Goal: Task Accomplishment & Management: Use online tool/utility

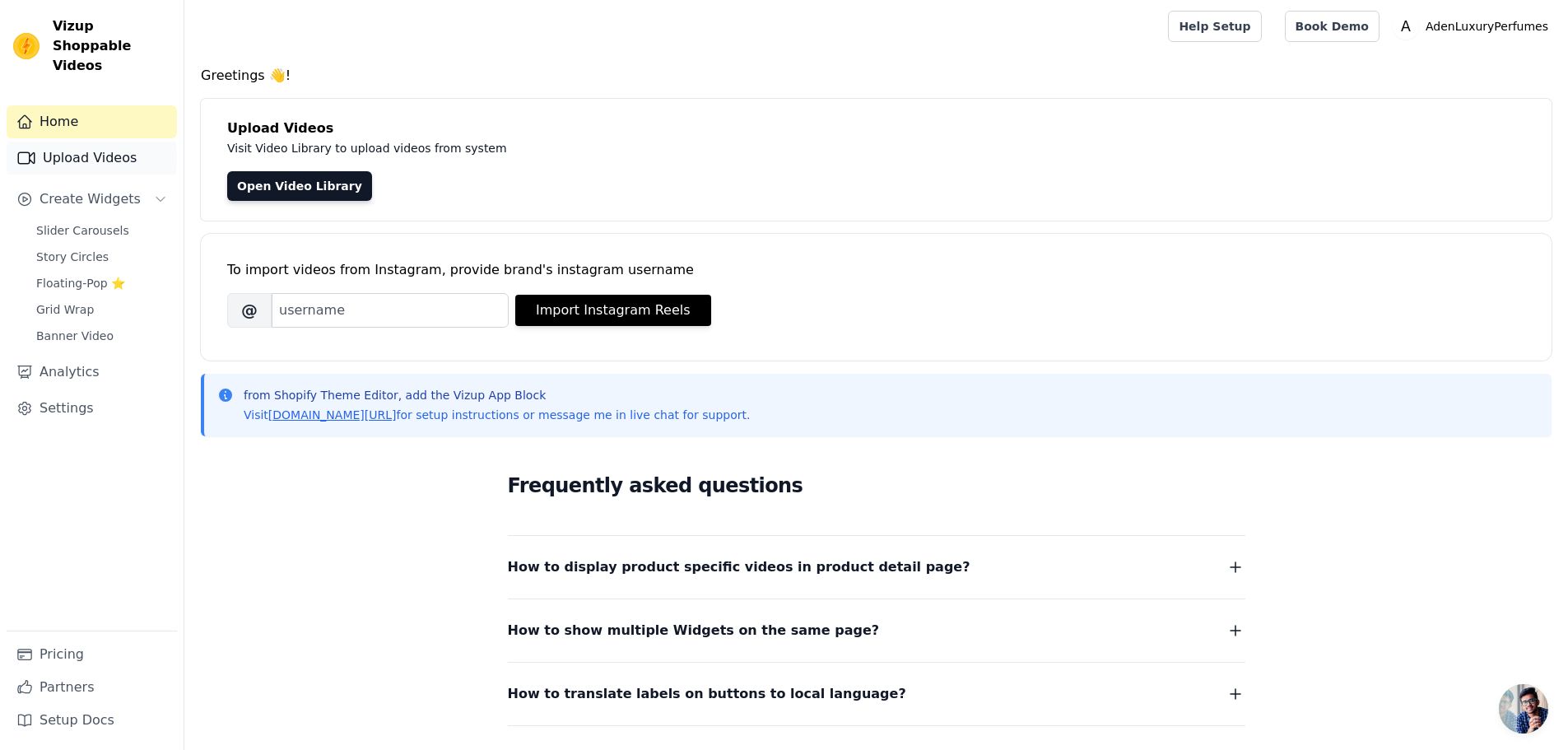
click at [71, 141] on link "Upload Videos" at bounding box center [92, 157] width 170 height 33
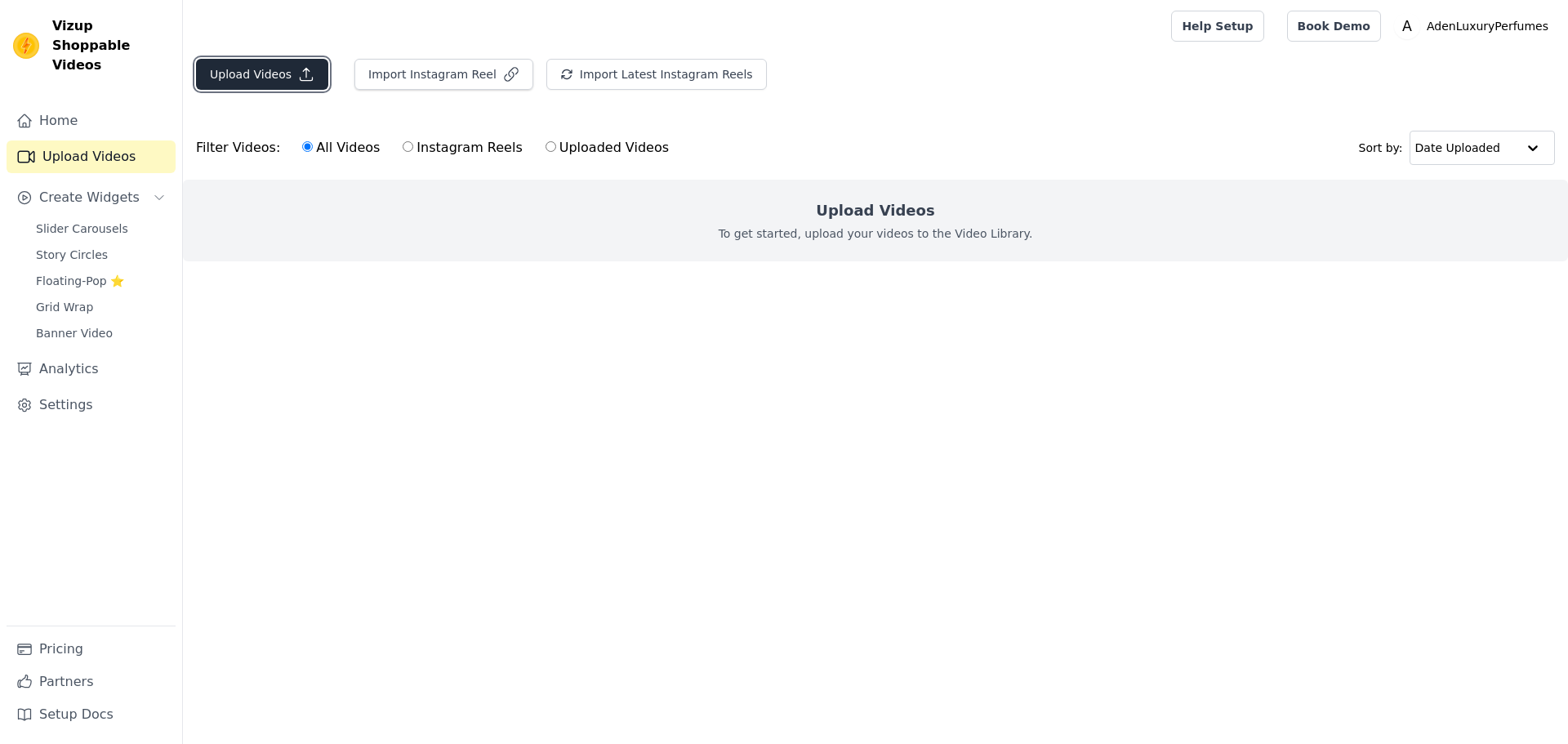
click at [232, 74] on button "Upload Videos" at bounding box center [262, 74] width 132 height 31
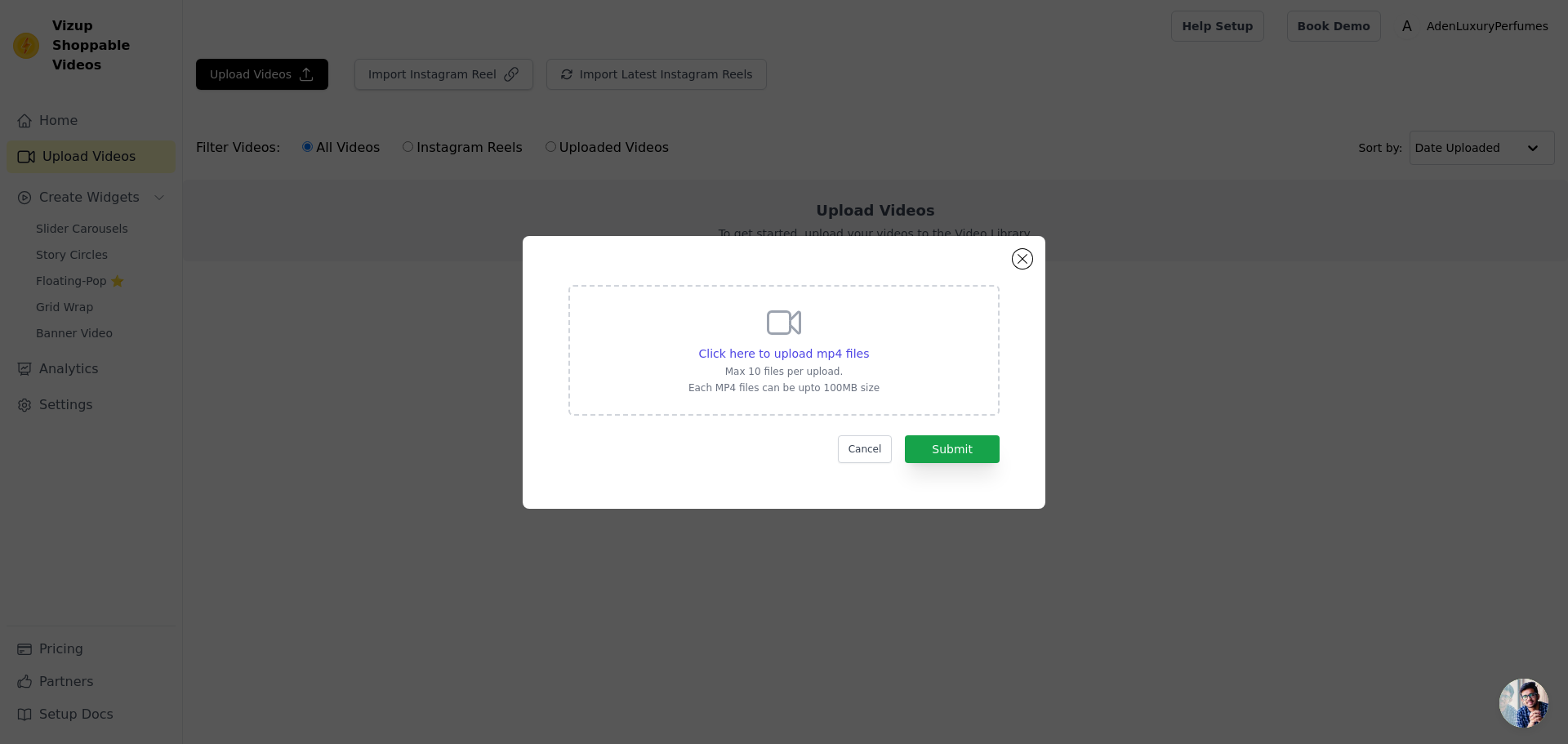
click at [752, 365] on p "Max 10 files per upload." at bounding box center [784, 371] width 191 height 13
click at [868, 345] on input "Click here to upload mp4 files Max 10 files per upload. Each MP4 files can be u…" at bounding box center [868, 344] width 1 height 1
type input "C:\fakepath\SaveInsta.App - 3130055082884566861_7811708804.mp4"
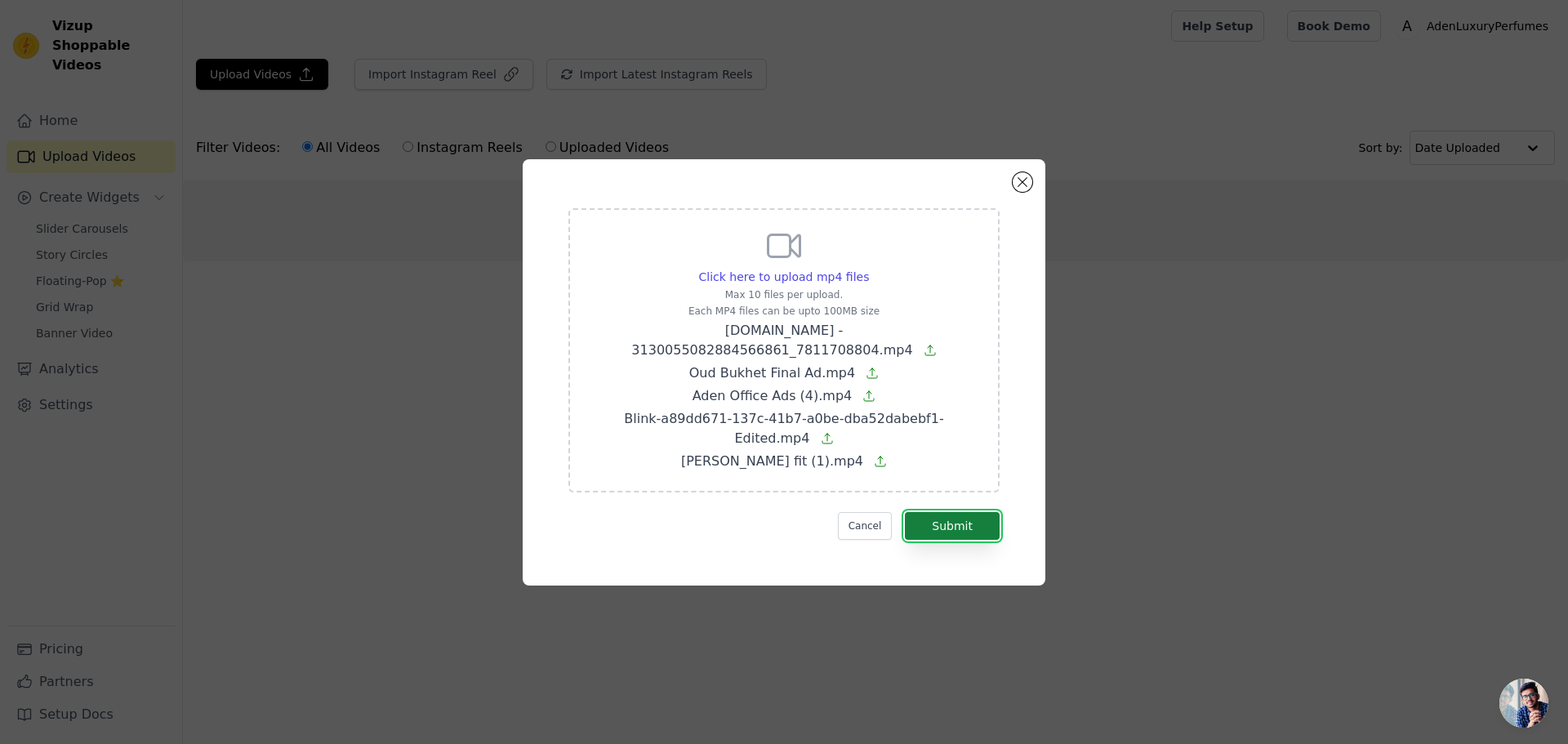
click at [964, 512] on button "Submit" at bounding box center [952, 525] width 95 height 27
click at [873, 512] on button "Cancel" at bounding box center [865, 525] width 55 height 27
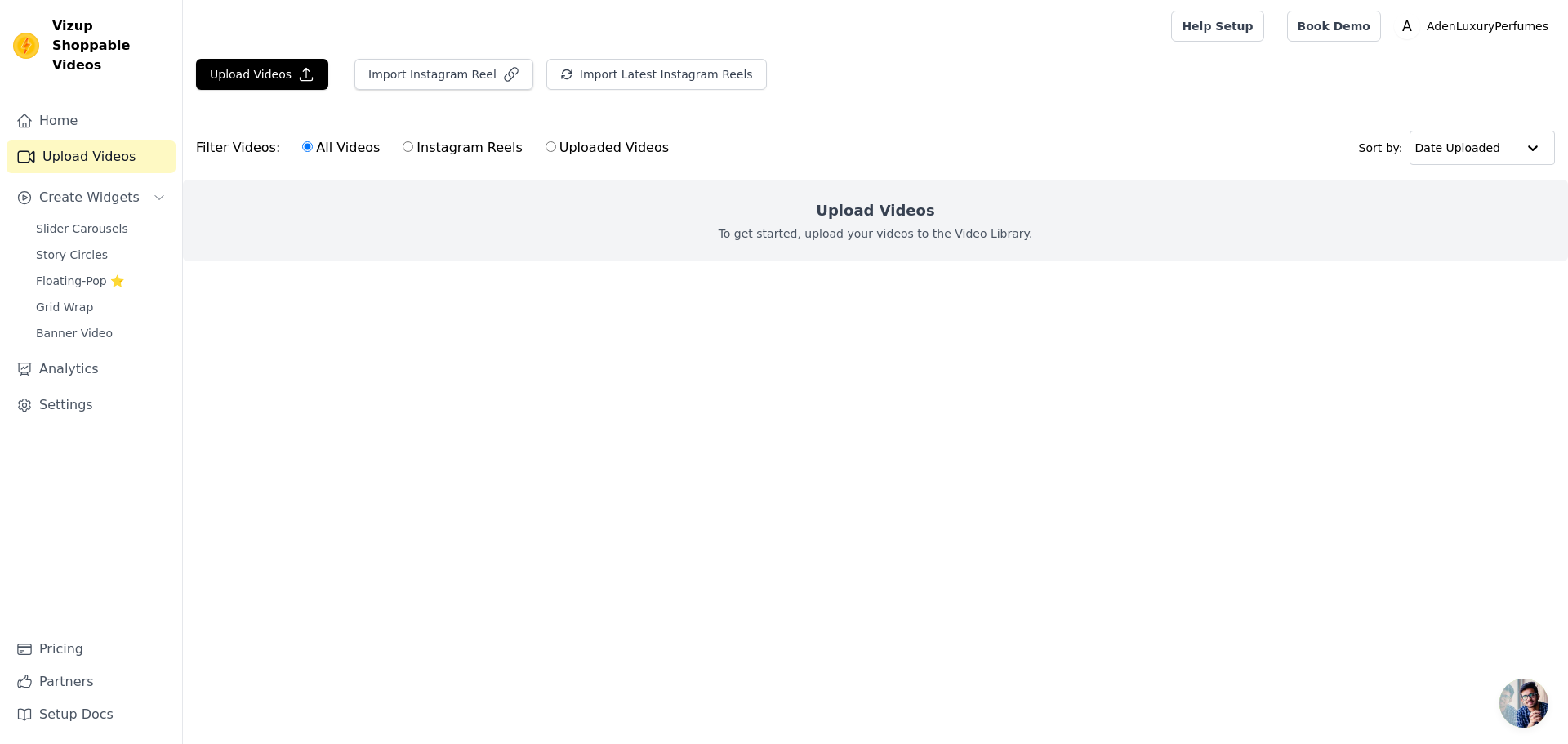
click at [955, 236] on p "To get started, upload your videos to the Video Library." at bounding box center [876, 233] width 315 height 17
click at [880, 211] on h2 "Upload Videos" at bounding box center [875, 210] width 119 height 23
click at [298, 75] on icon "button" at bounding box center [306, 74] width 17 height 17
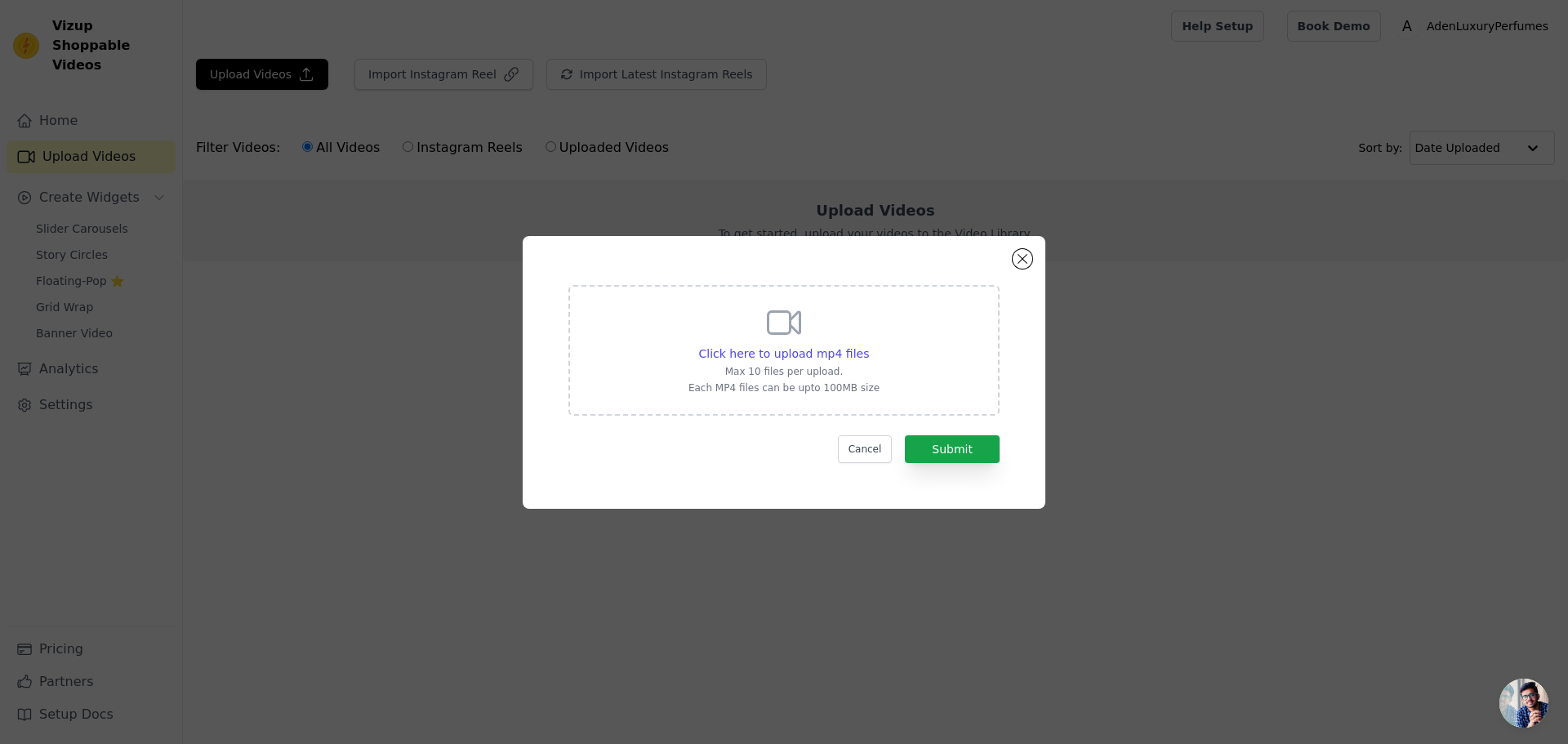
click at [660, 315] on div "Click here to upload mp4 files Max 10 files per upload. Each MP4 files can be u…" at bounding box center [784, 350] width 431 height 130
click at [868, 344] on input "Click here to upload mp4 files Max 10 files per upload. Each MP4 files can be u…" at bounding box center [868, 344] width 1 height 1
type input "C:\fakepath\SaveInsta.App - 3130055082884566861_7811708804.mp4"
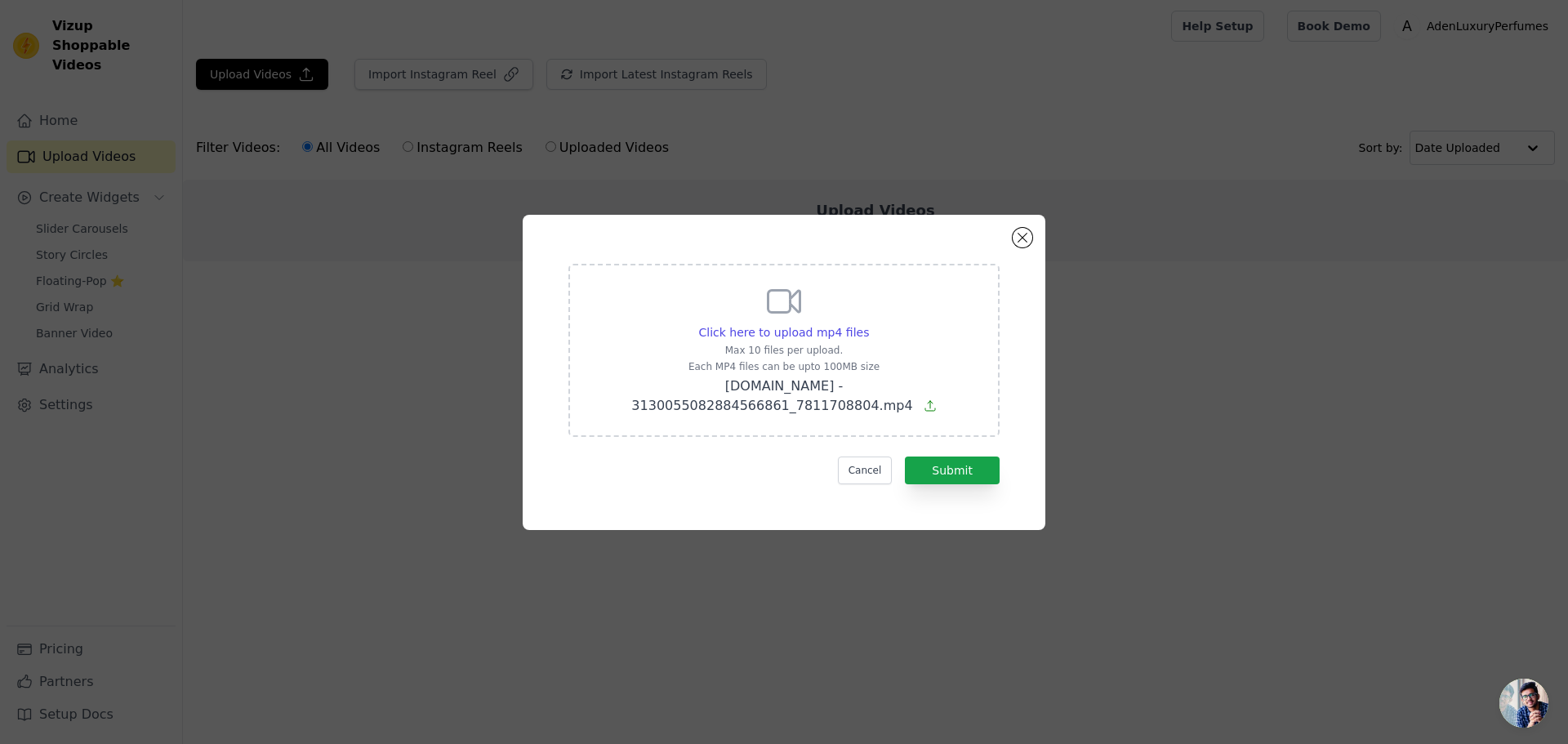
click at [946, 475] on div "Click here to upload mp4 files Max 10 files per upload. Each MP4 files can be u…" at bounding box center [784, 372] width 464 height 256
click at [950, 457] on button "Submit" at bounding box center [952, 471] width 95 height 27
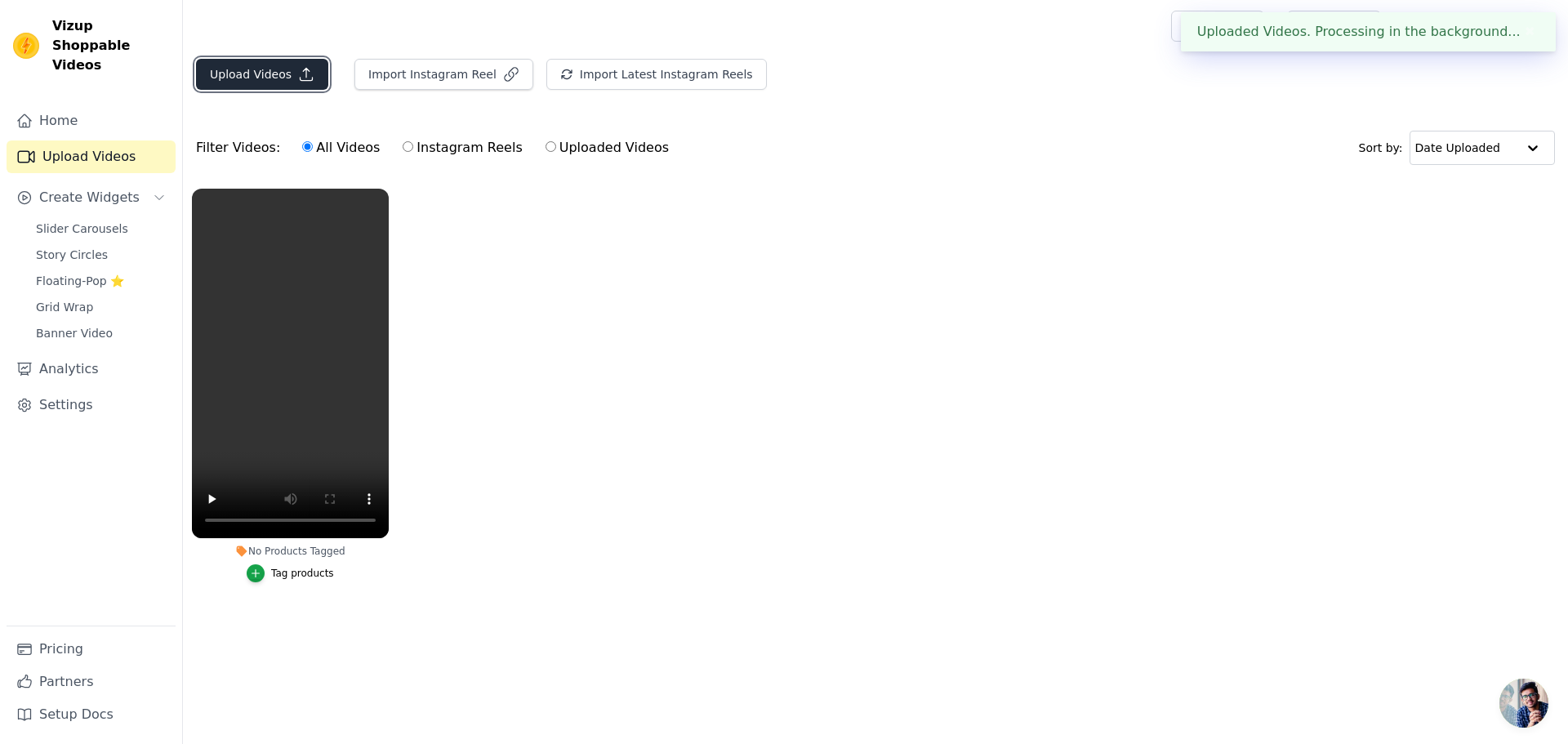
click at [253, 80] on button "Upload Videos" at bounding box center [262, 74] width 132 height 31
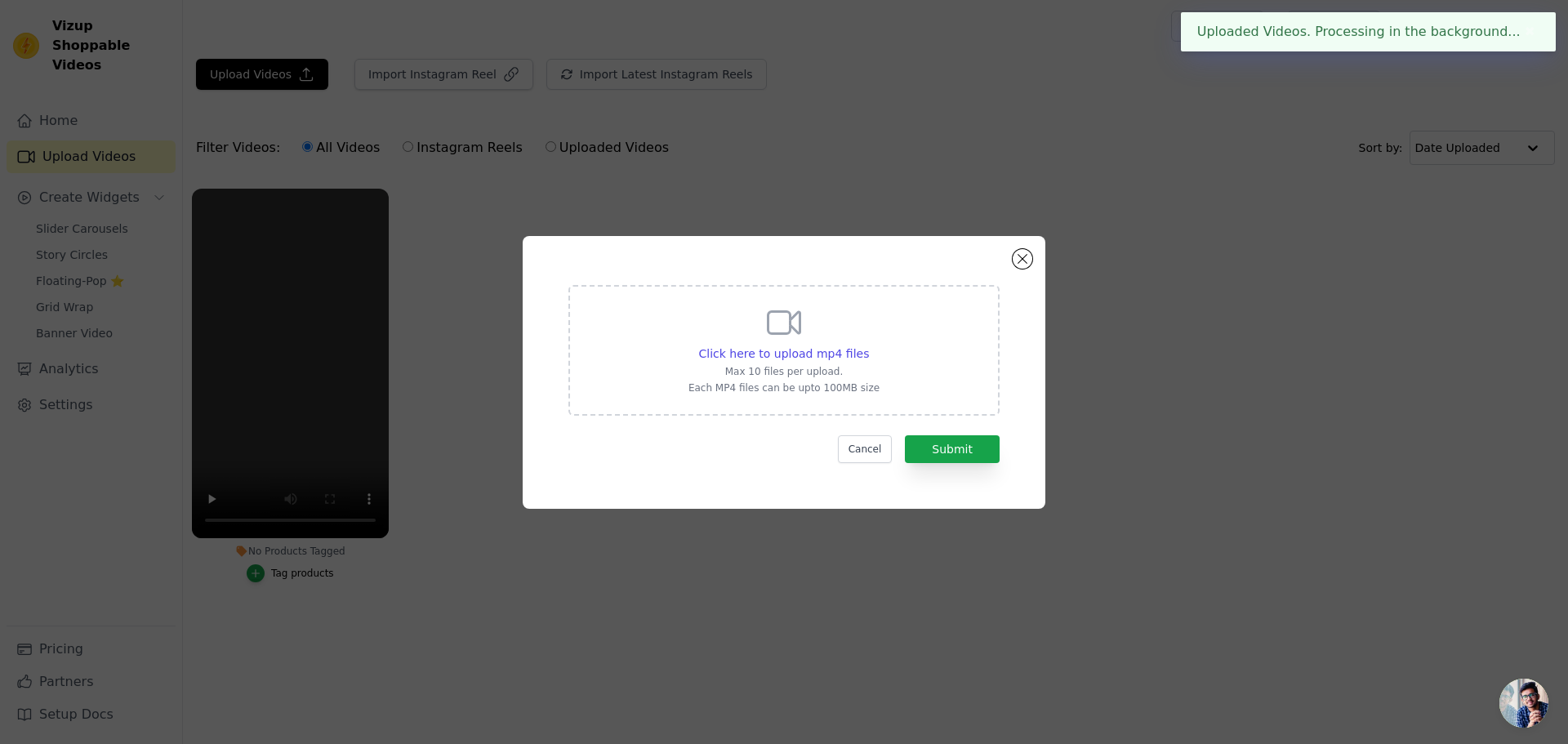
click at [732, 376] on p "Max 10 files per upload." at bounding box center [784, 371] width 191 height 13
click at [868, 345] on input "Click here to upload mp4 files Max 10 files per upload. Each MP4 files can be u…" at bounding box center [868, 344] width 1 height 1
type input "C:\fakepath\Oud Bukhet Final Ad.mp4"
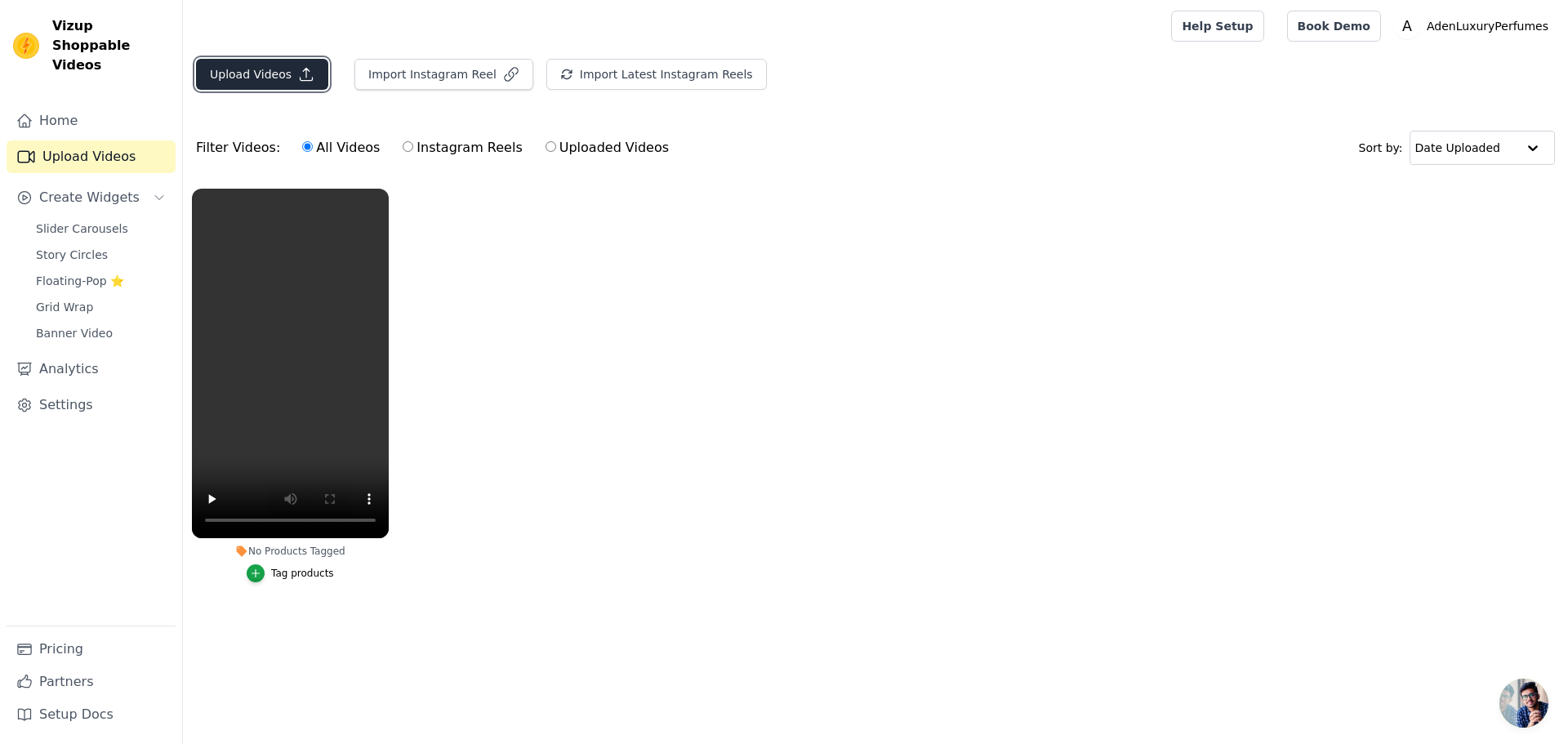
click at [250, 66] on button "Upload Videos" at bounding box center [262, 74] width 132 height 31
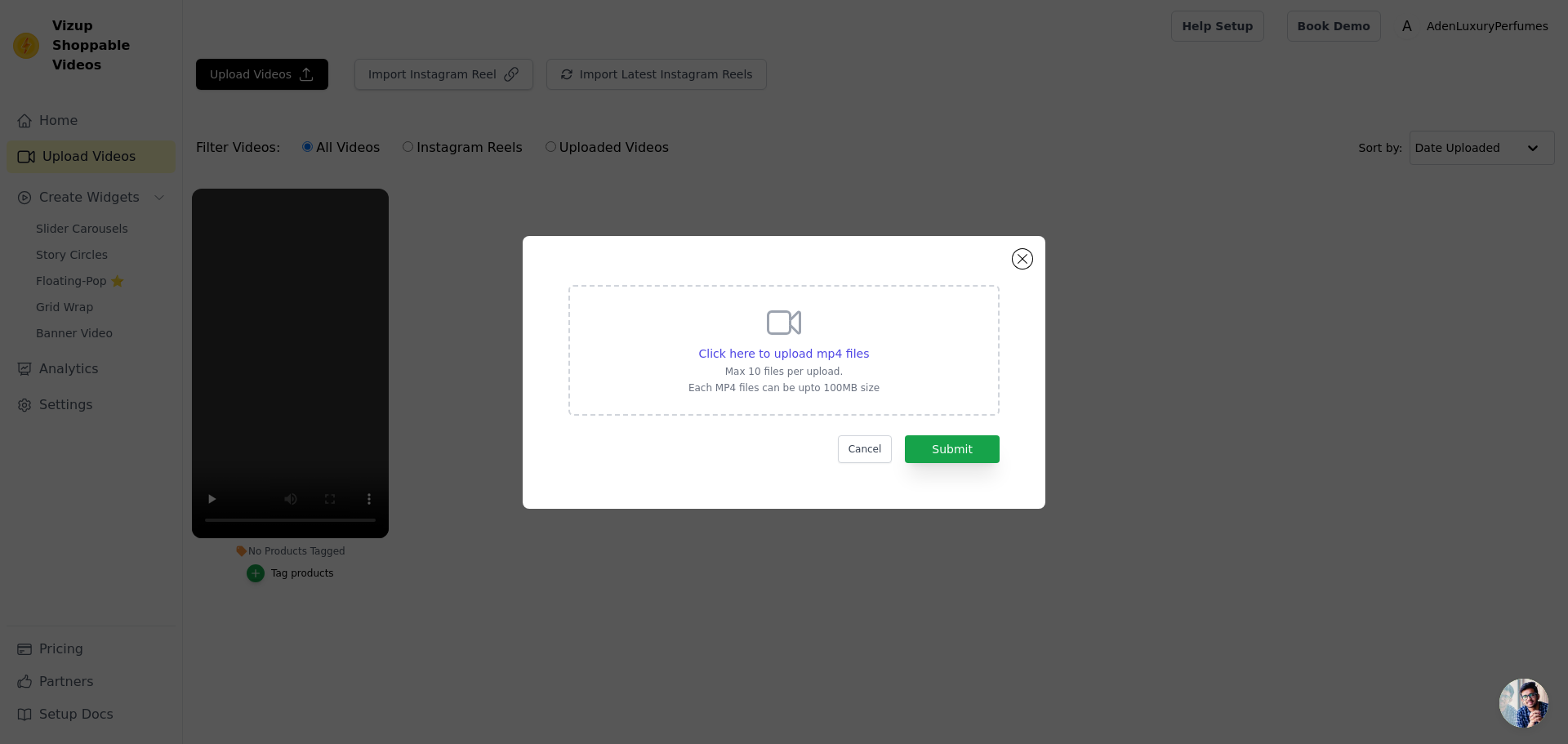
click at [774, 331] on icon at bounding box center [784, 322] width 39 height 39
click at [868, 344] on input "Click here to upload mp4 files Max 10 files per upload. Each MP4 files can be u…" at bounding box center [868, 344] width 1 height 1
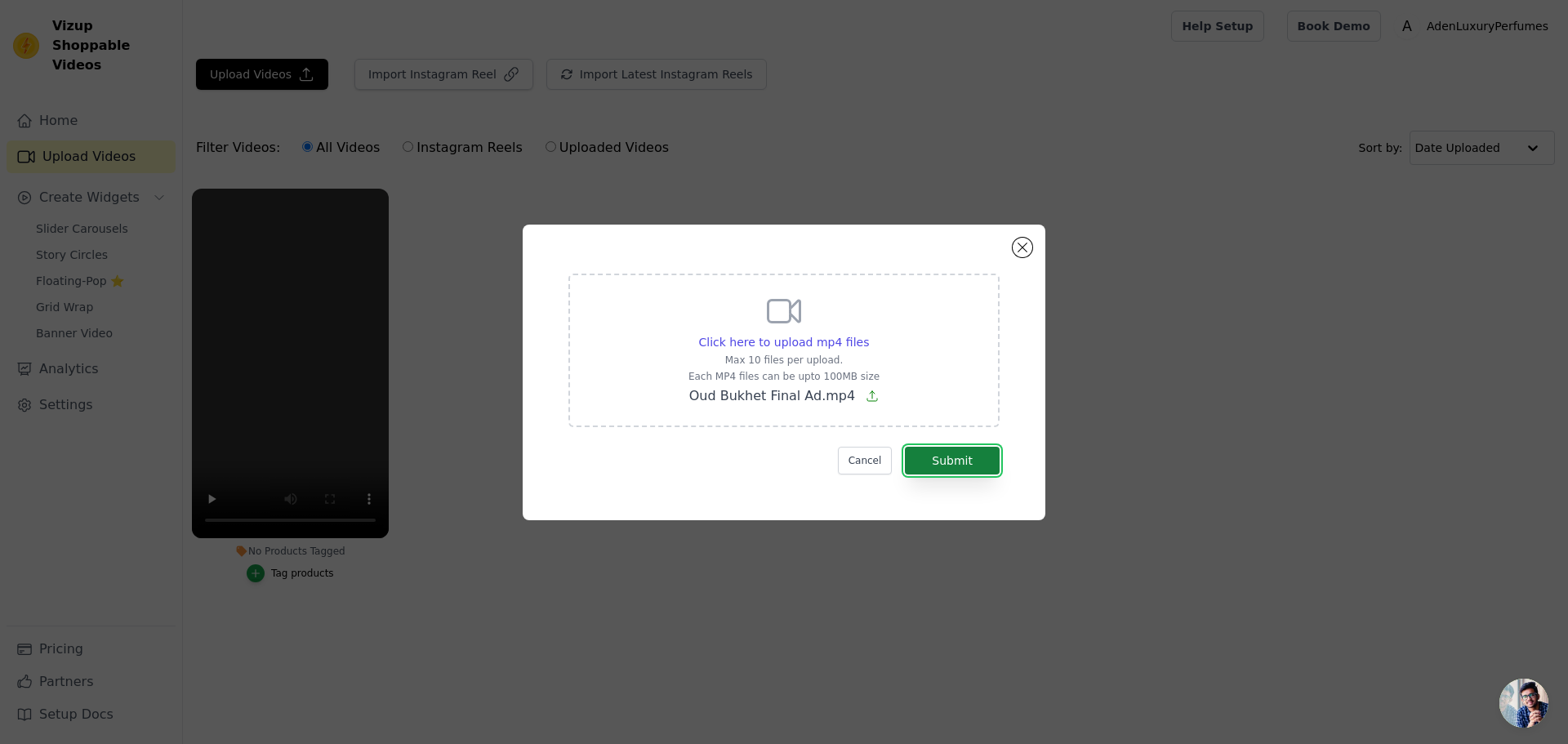
click at [958, 453] on button "Submit" at bounding box center [952, 461] width 95 height 27
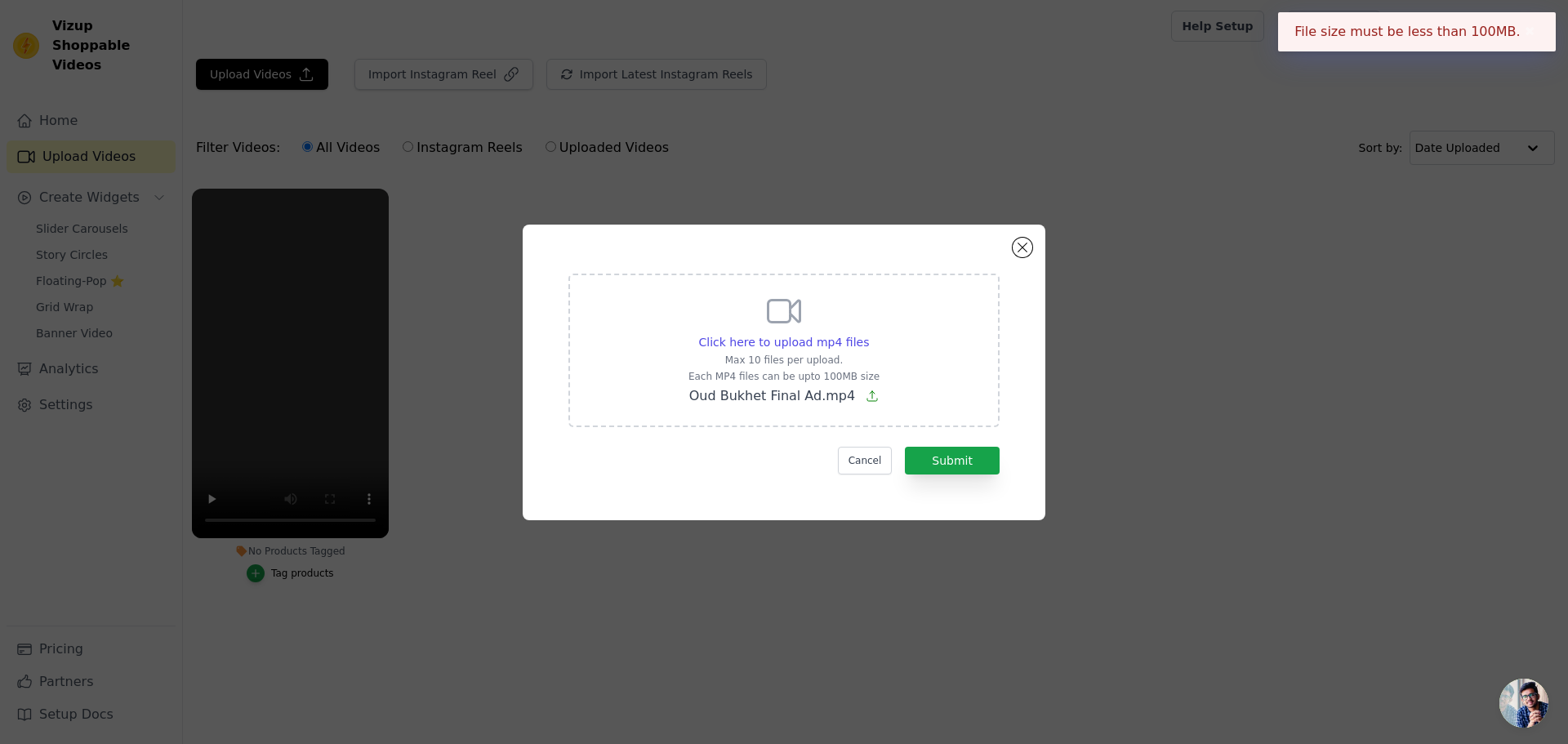
click at [794, 364] on p "Max 10 files per upload." at bounding box center [784, 360] width 191 height 13
click at [868, 334] on input "Click here to upload mp4 files Max 10 files per upload. Each MP4 files can be u…" at bounding box center [868, 333] width 1 height 1
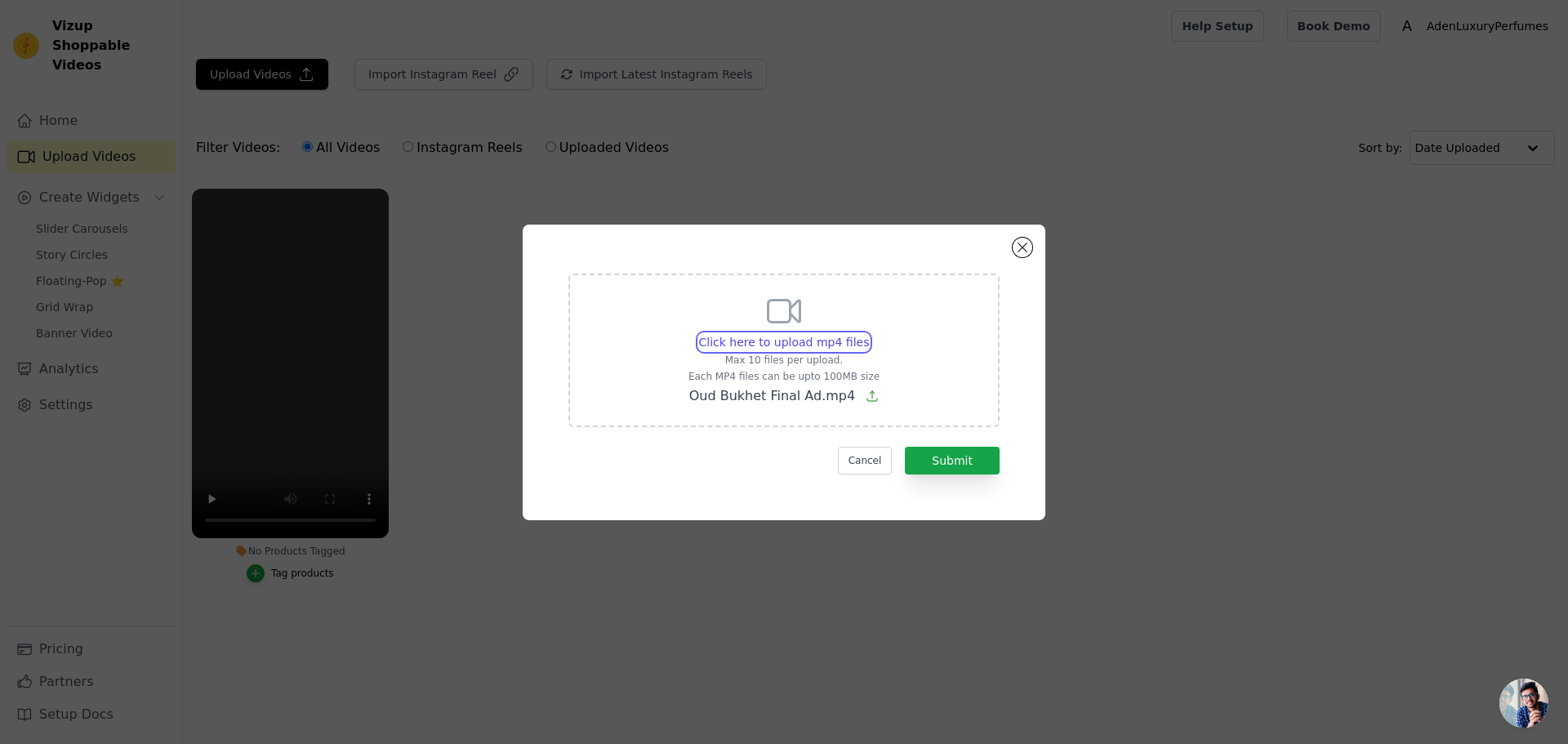
type input "C:\fakepath\Aden Office Ads (4).mp4"
click at [949, 448] on button "Submit" at bounding box center [952, 461] width 95 height 27
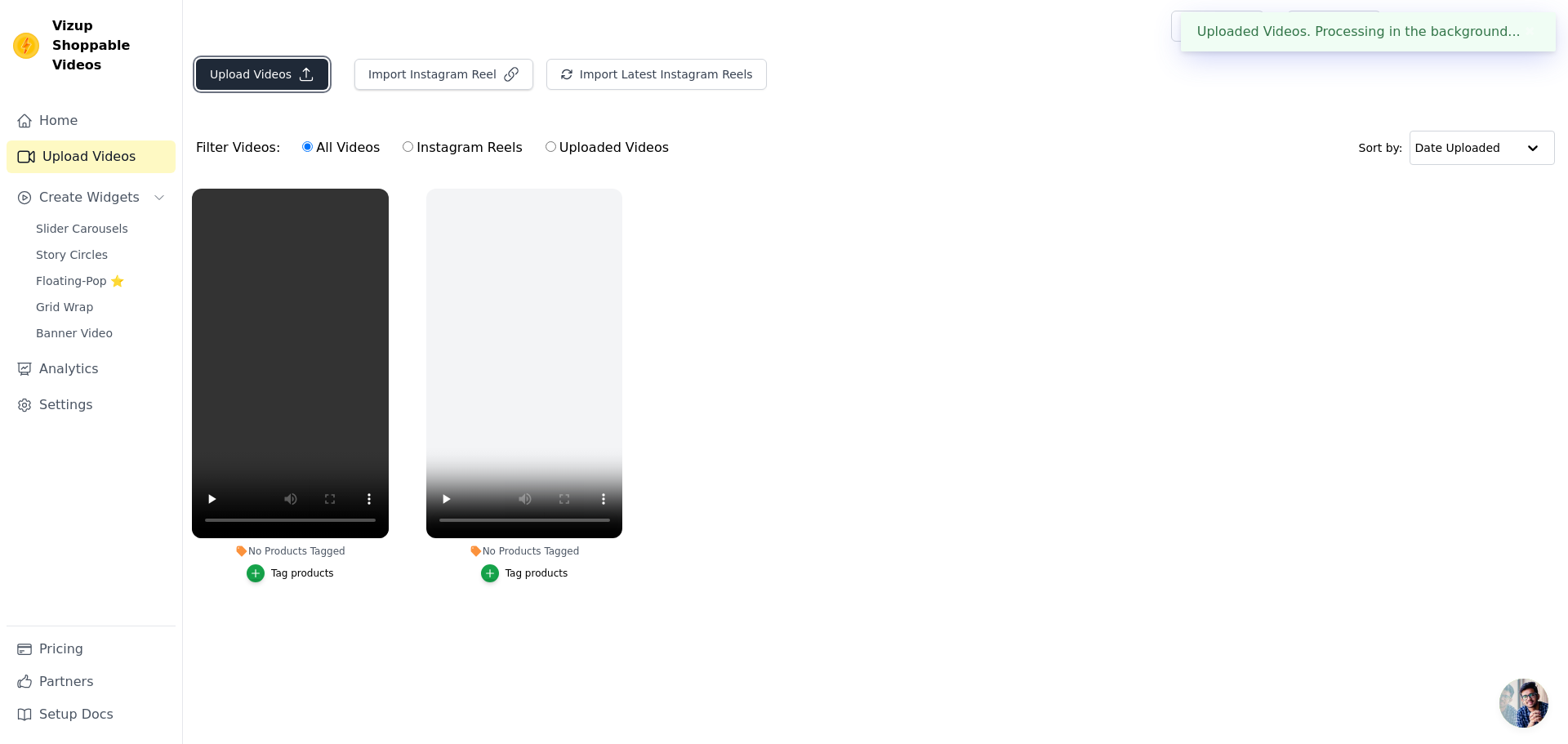
click at [276, 83] on button "Upload Videos" at bounding box center [262, 74] width 132 height 31
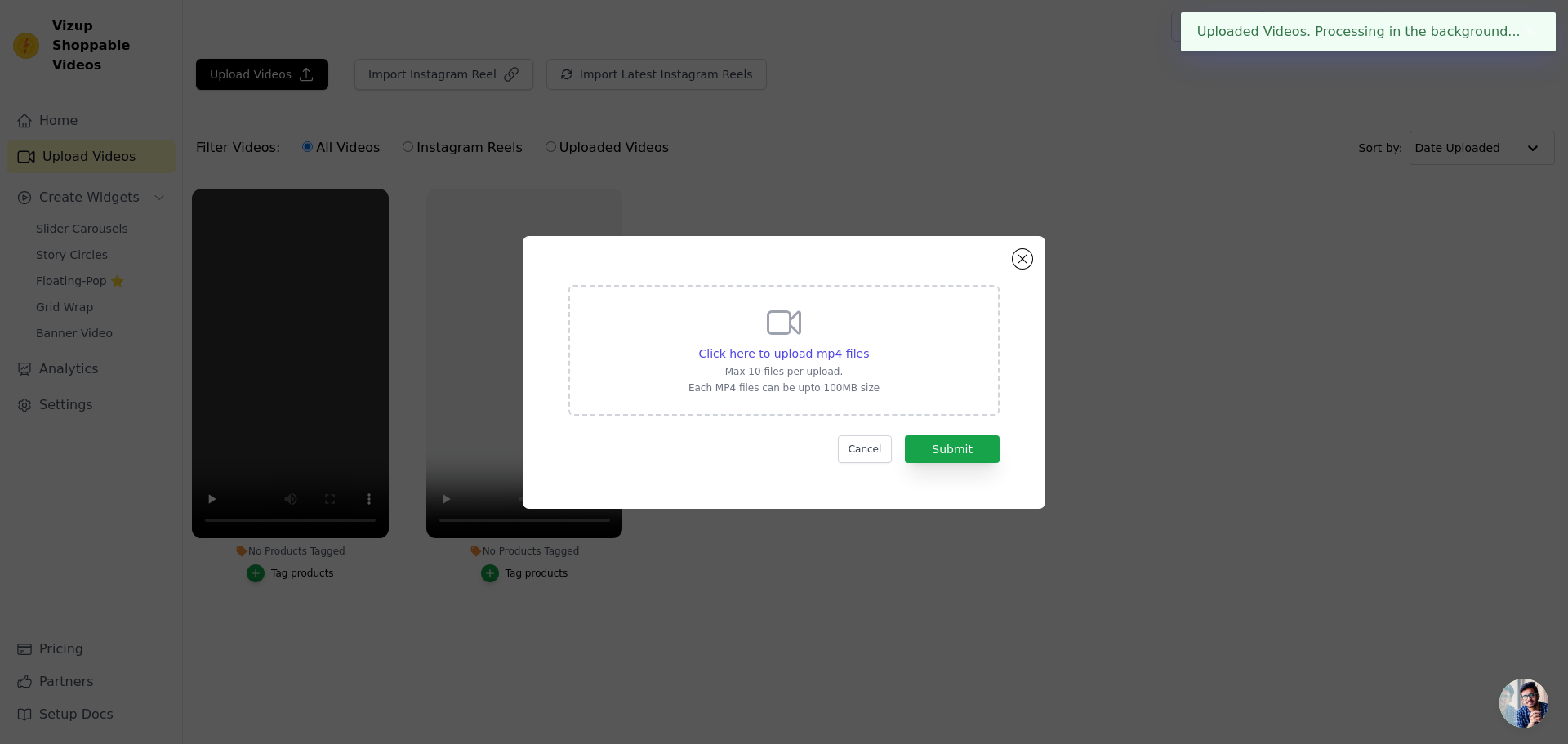
click at [750, 319] on div "Click here to upload mp4 files Max 10 files per upload. Each MP4 files can be u…" at bounding box center [784, 348] width 191 height 91
click at [868, 344] on input "Click here to upload mp4 files Max 10 files per upload. Each MP4 files can be u…" at bounding box center [868, 344] width 1 height 1
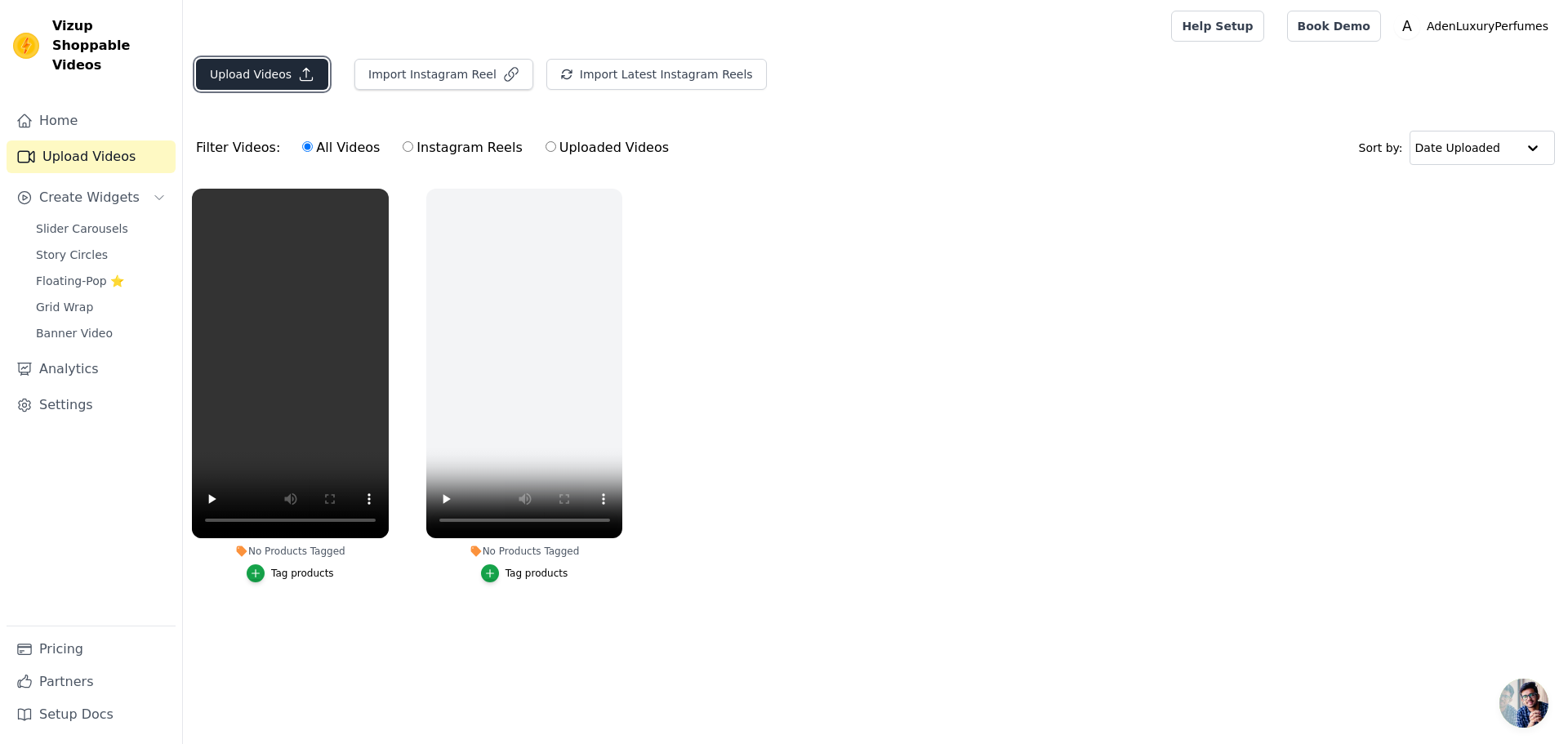
click at [263, 76] on button "Upload Videos" at bounding box center [262, 74] width 132 height 31
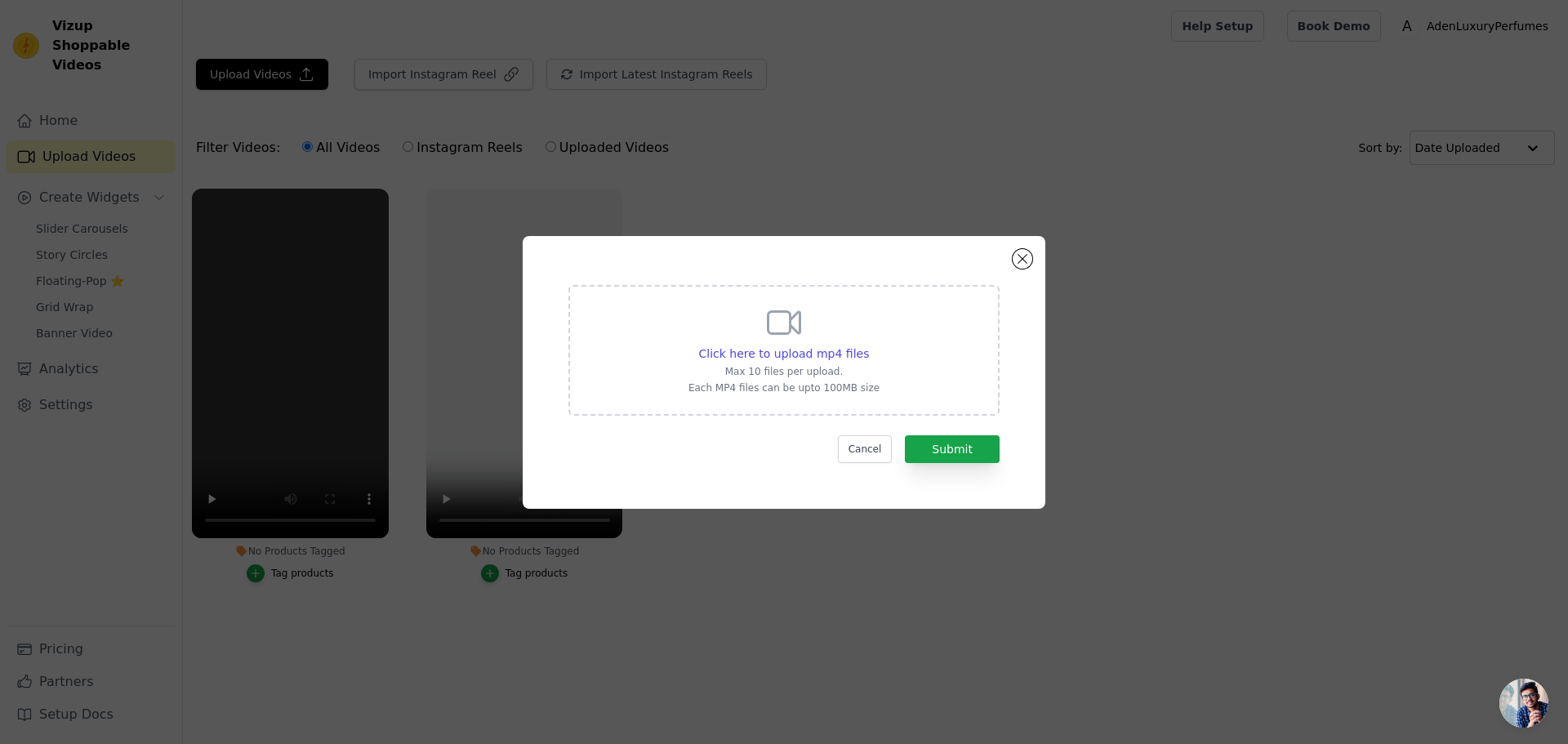
click at [824, 339] on div "Click here to upload mp4 files Max 10 files per upload. Each MP4 files can be u…" at bounding box center [784, 348] width 191 height 91
click at [868, 344] on input "Click here to upload mp4 files Max 10 files per upload. Each MP4 files can be u…" at bounding box center [868, 344] width 1 height 1
type input "C:\fakepath\Blink-a89dd671-137c-41b7-a0be-dba52dabebf1-Edited.mp4"
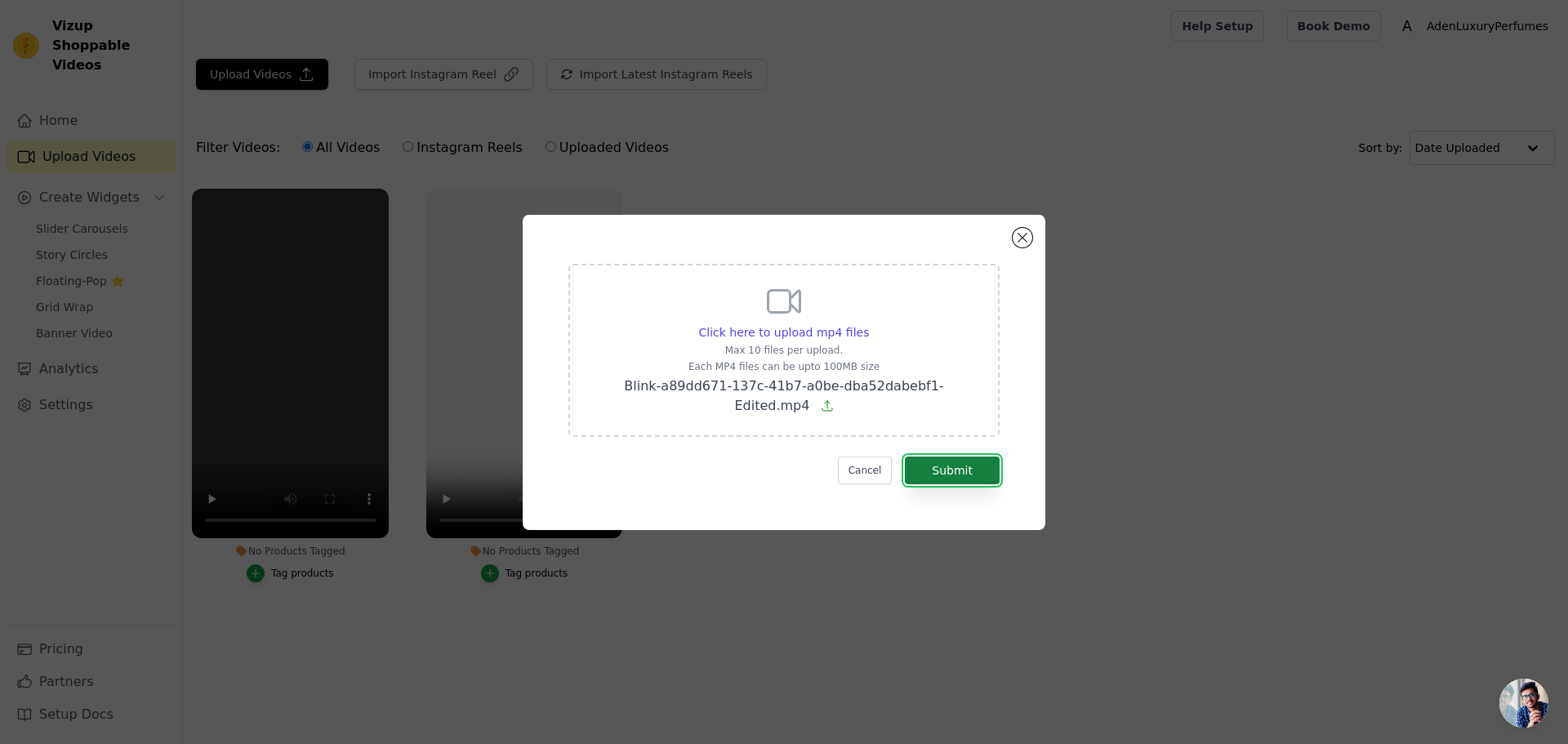
click at [977, 470] on button "Submit" at bounding box center [952, 471] width 95 height 27
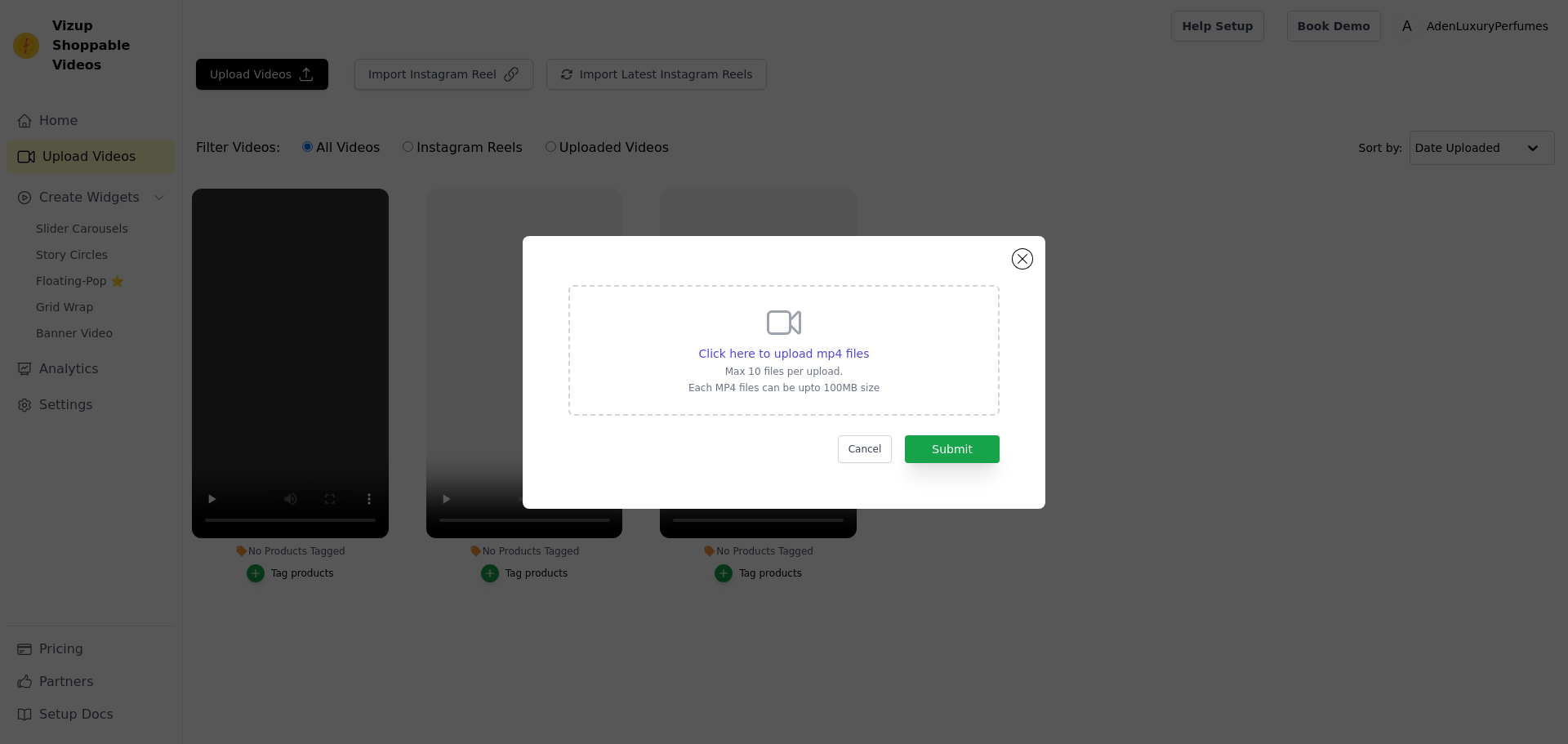
click at [879, 329] on div "Click here to upload mp4 files Max 10 files per upload. Each MP4 files can be u…" at bounding box center [784, 350] width 431 height 130
click at [869, 344] on input "Click here to upload mp4 files Max 10 files per upload. Each MP4 files can be u…" at bounding box center [868, 344] width 1 height 1
type input "C:\fakepath\Aden Cross fit (1).mp4"
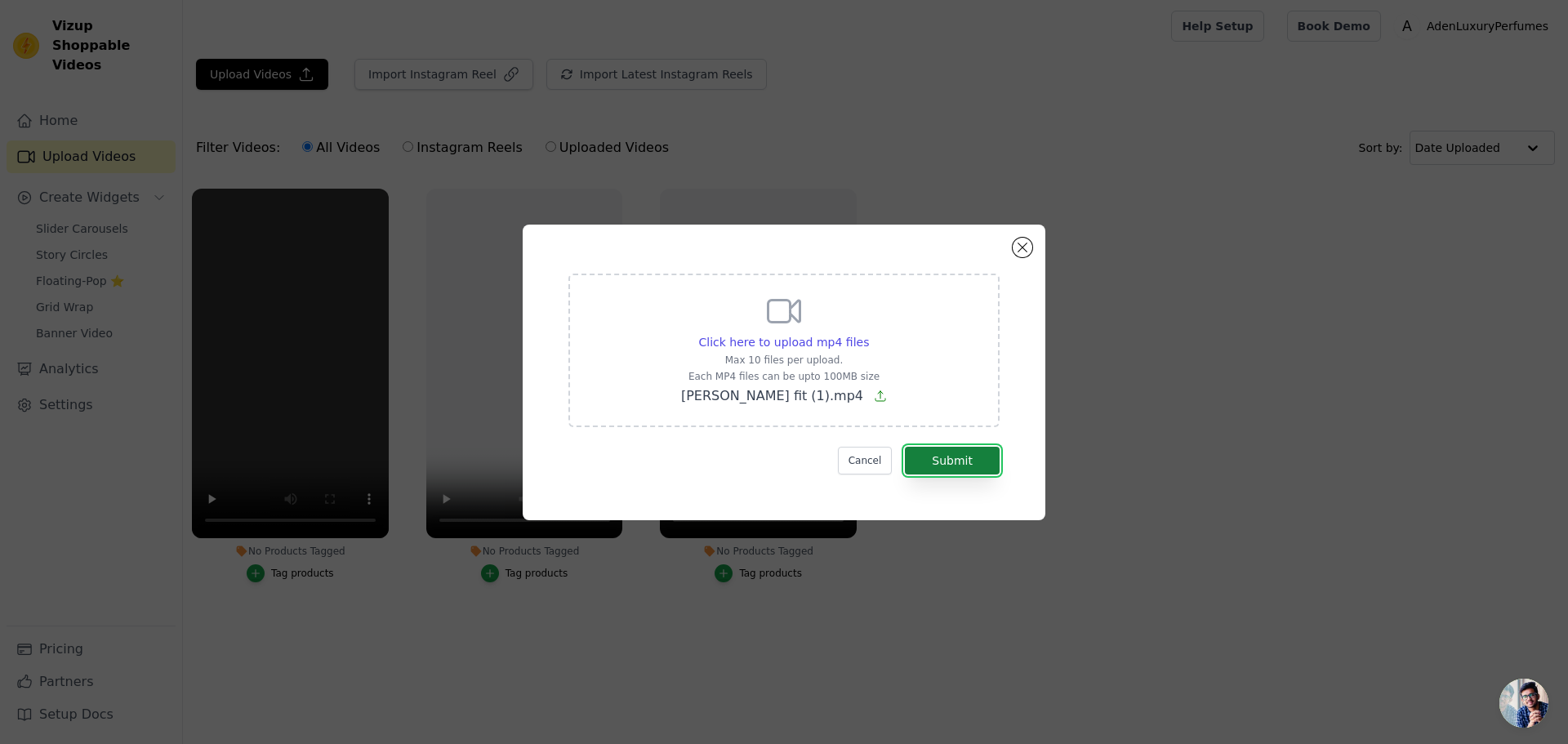
click at [977, 467] on button "Submit" at bounding box center [952, 461] width 95 height 27
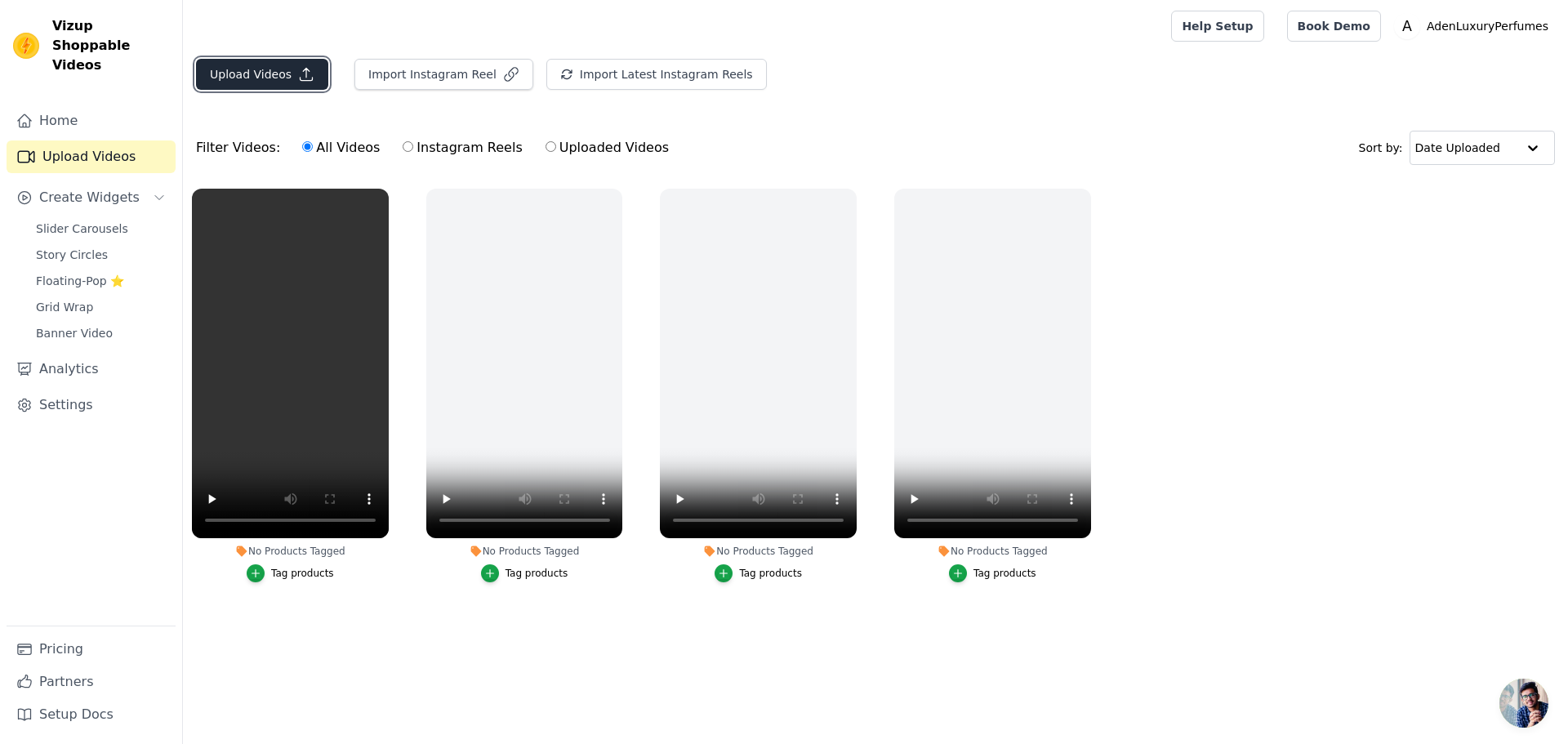
click at [282, 71] on button "Upload Videos" at bounding box center [262, 74] width 132 height 31
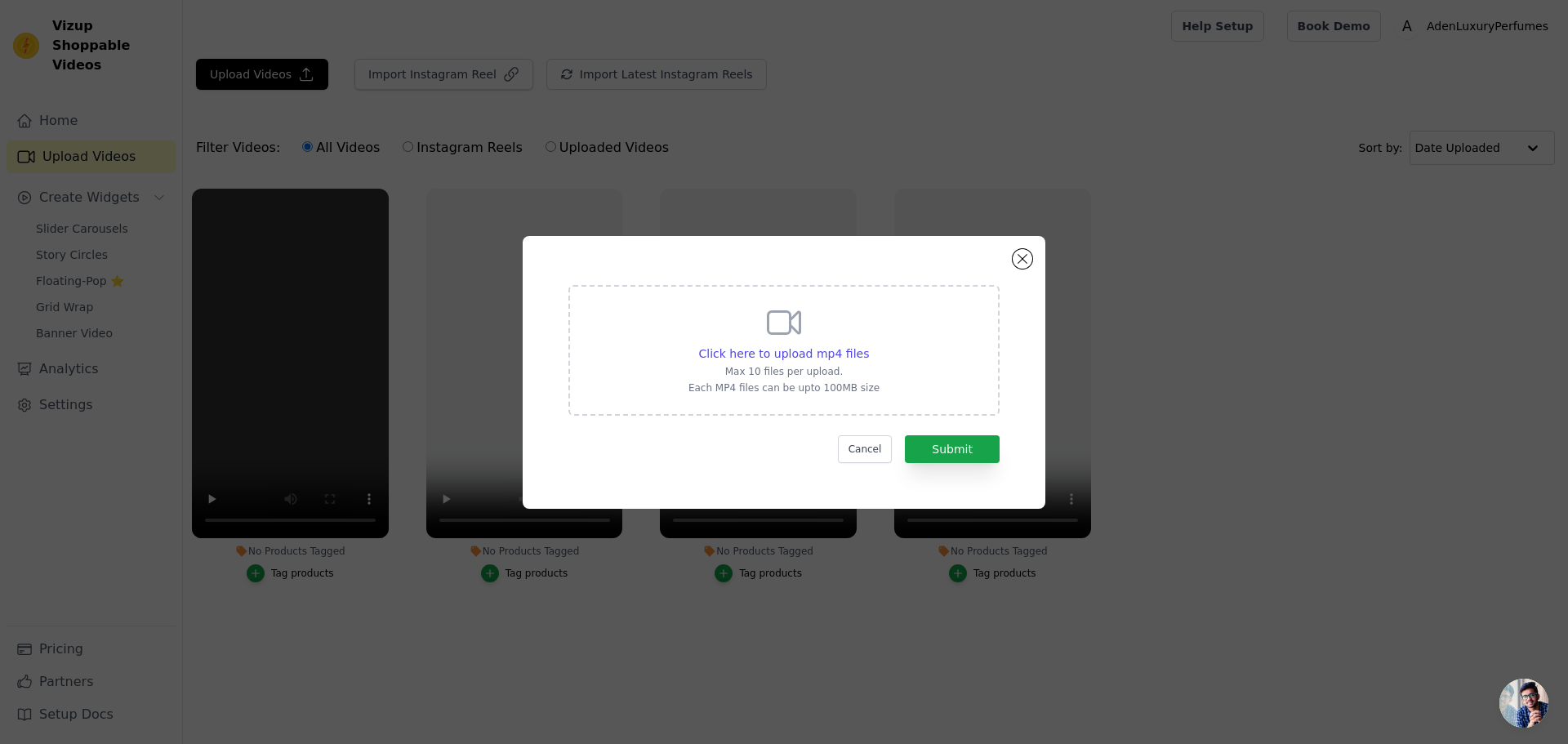
click at [784, 297] on div "Click here to upload mp4 files Max 10 files per upload. Each MP4 files can be u…" at bounding box center [784, 350] width 431 height 130
click at [868, 344] on input "Click here to upload mp4 files Max 10 files per upload. Each MP4 files can be u…" at bounding box center [868, 344] width 1 height 1
type input "C:\fakepath\Oud Bukhet Final Ad.mp4"
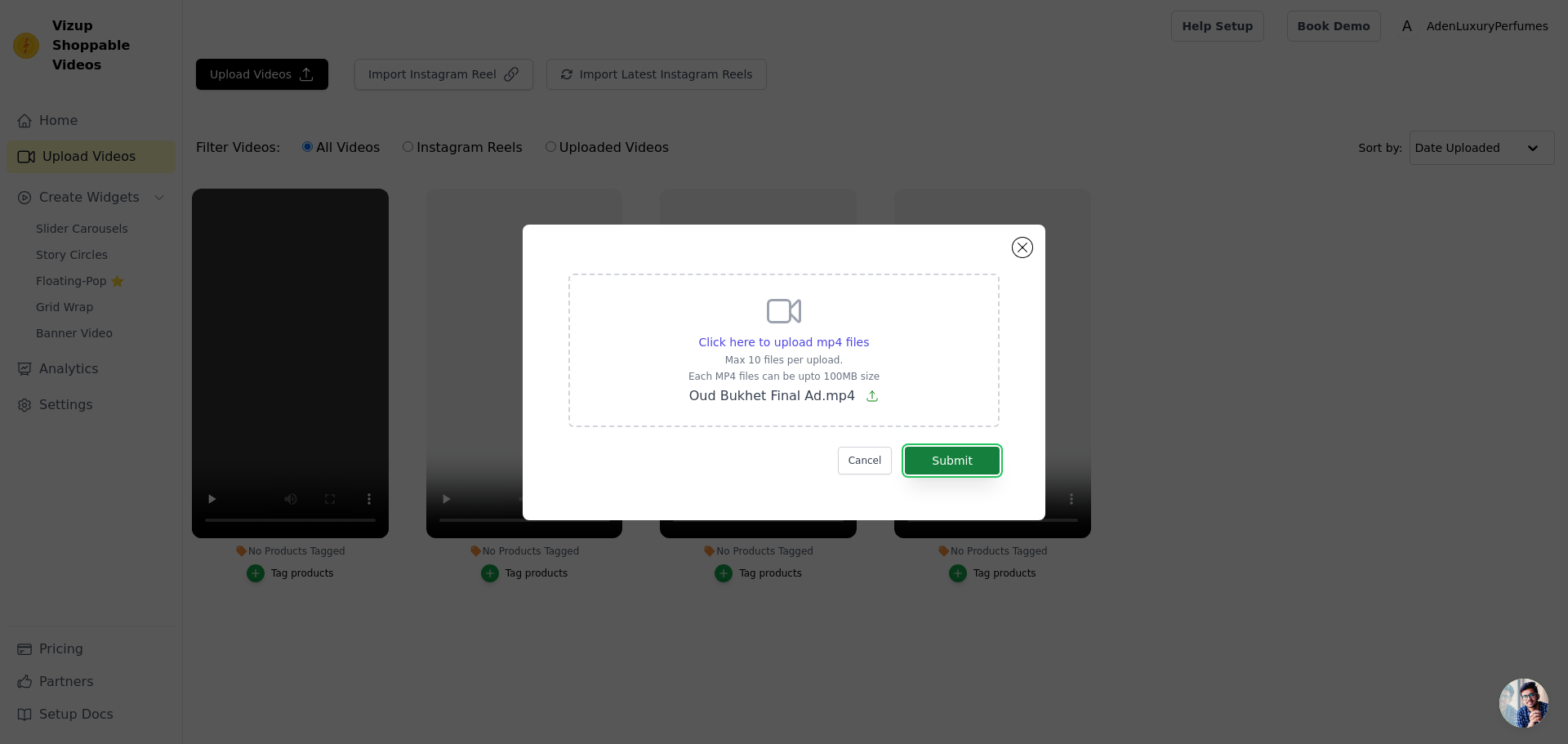
click at [950, 468] on button "Submit" at bounding box center [952, 461] width 95 height 27
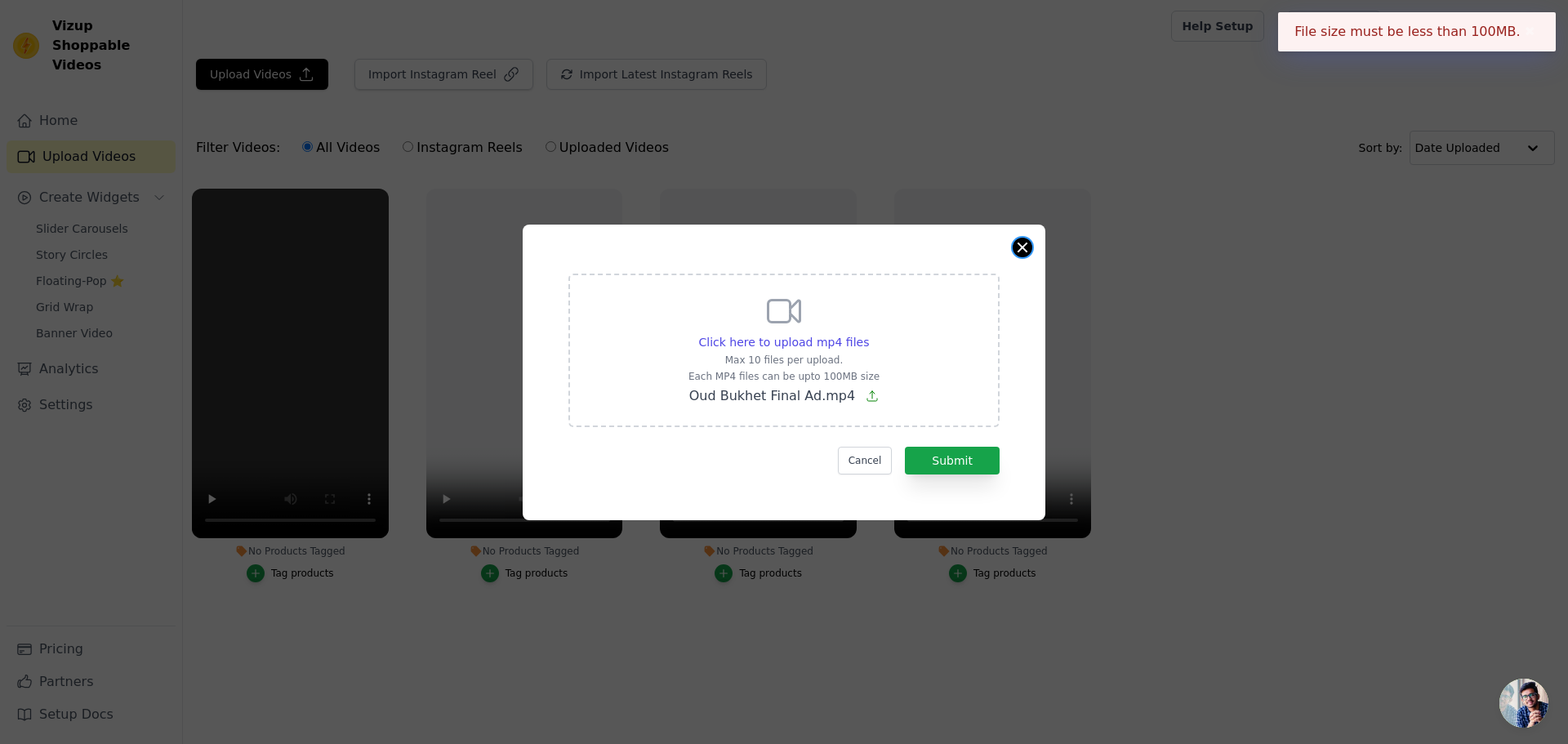
click at [1023, 243] on button "Close modal" at bounding box center [1023, 247] width 20 height 20
